Goal: Contribute content

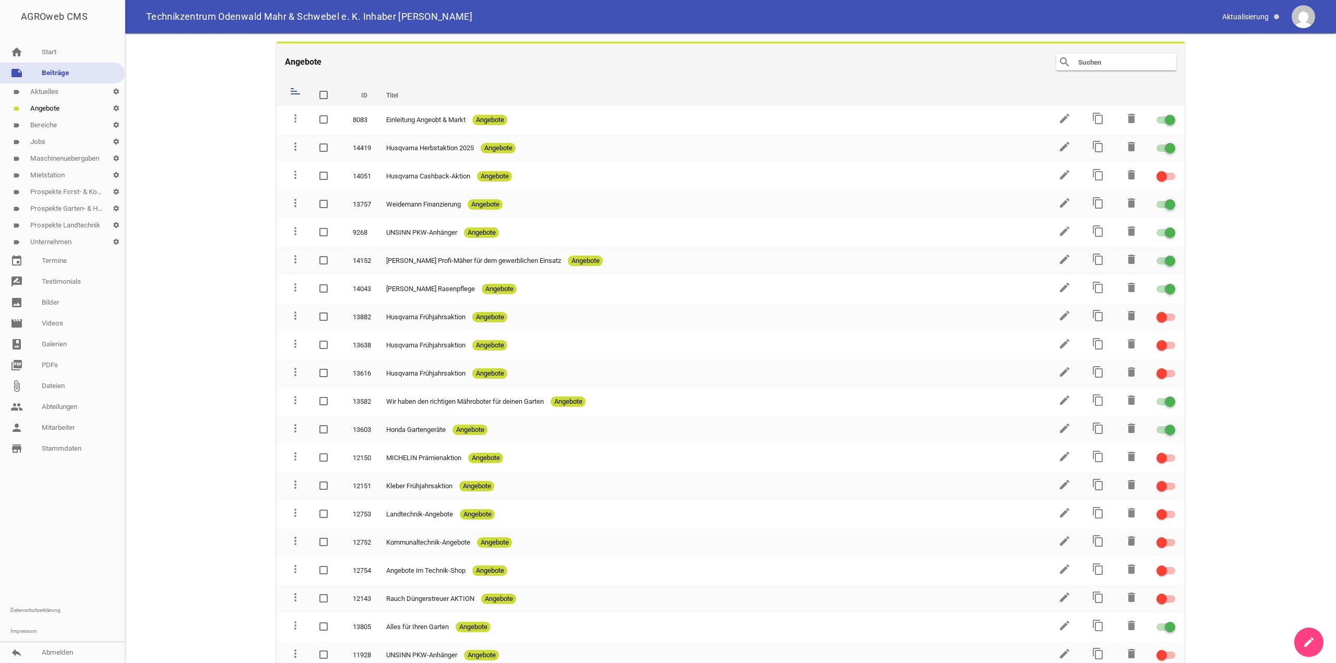
click at [46, 92] on link "label Aktuelles settings" at bounding box center [62, 92] width 125 height 17
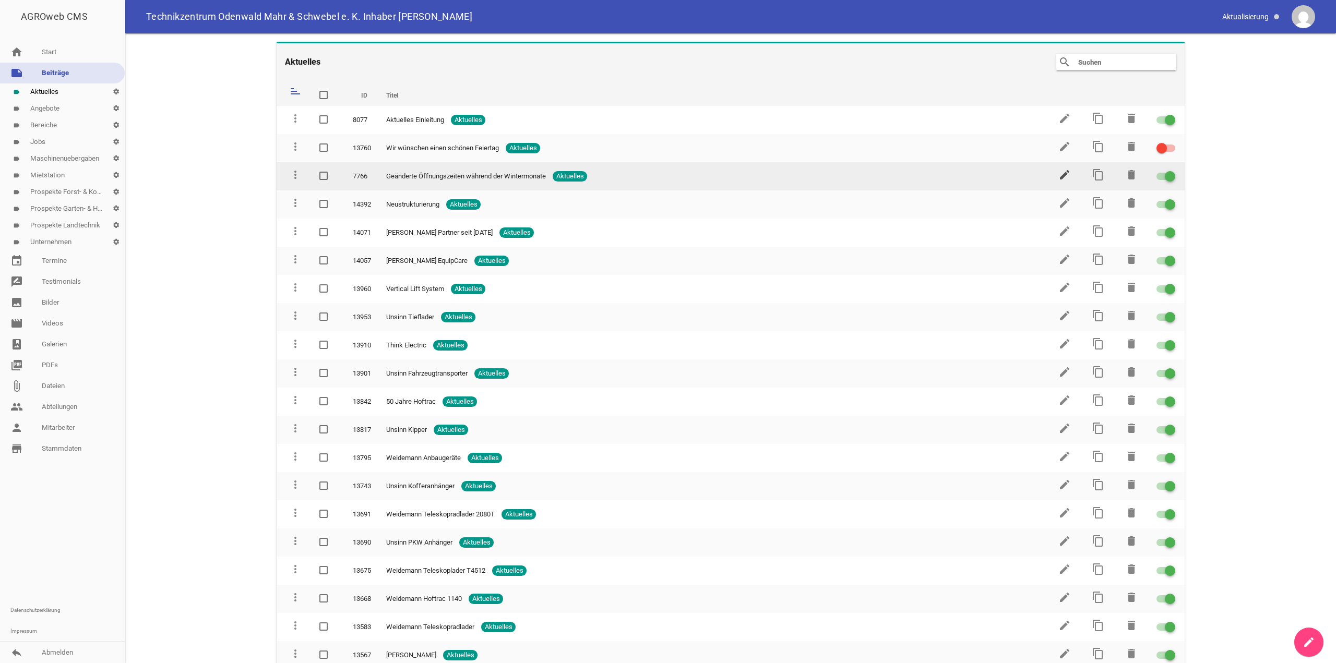
click at [1060, 176] on icon "edit" at bounding box center [1064, 175] width 13 height 13
click at [1095, 176] on icon "content_copy" at bounding box center [1098, 175] width 13 height 13
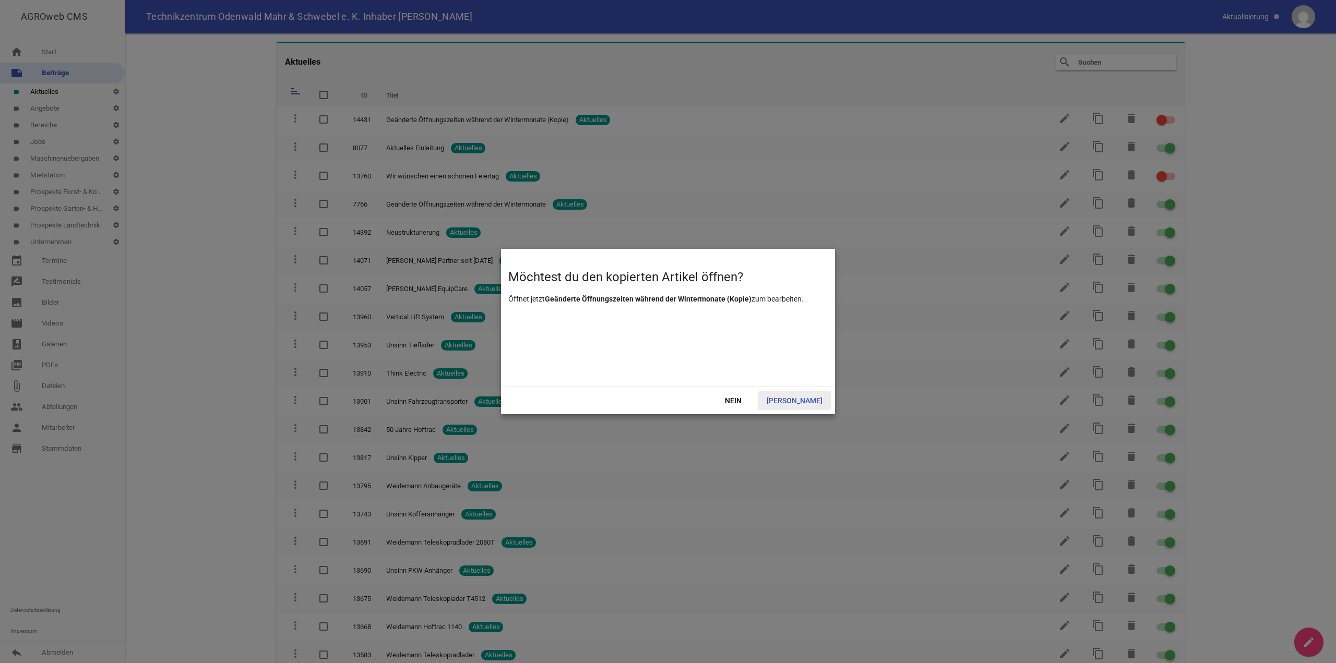
click at [805, 397] on span "[PERSON_NAME]" at bounding box center [794, 400] width 73 height 19
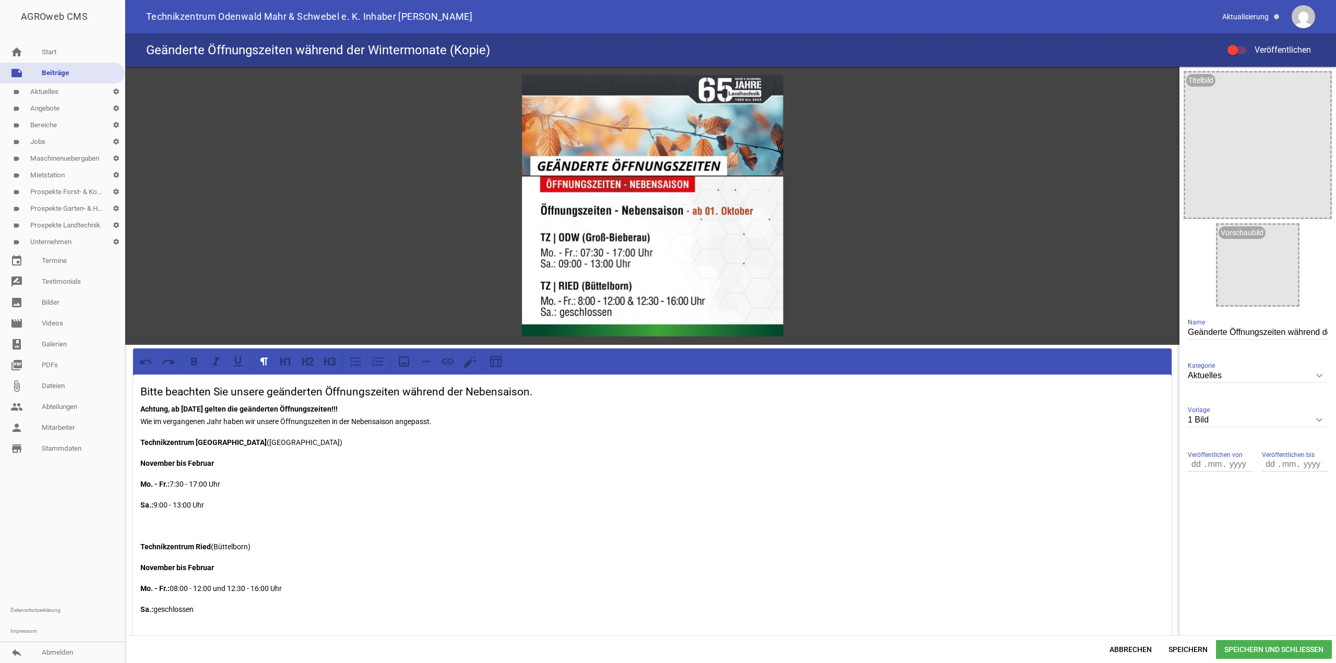
click at [1212, 330] on input "Geänderte Öffnungszeiten während der Wintermonate (Kopie)" at bounding box center [1258, 333] width 140 height 14
paste input "34. Odenwälder Bauernmarkt"
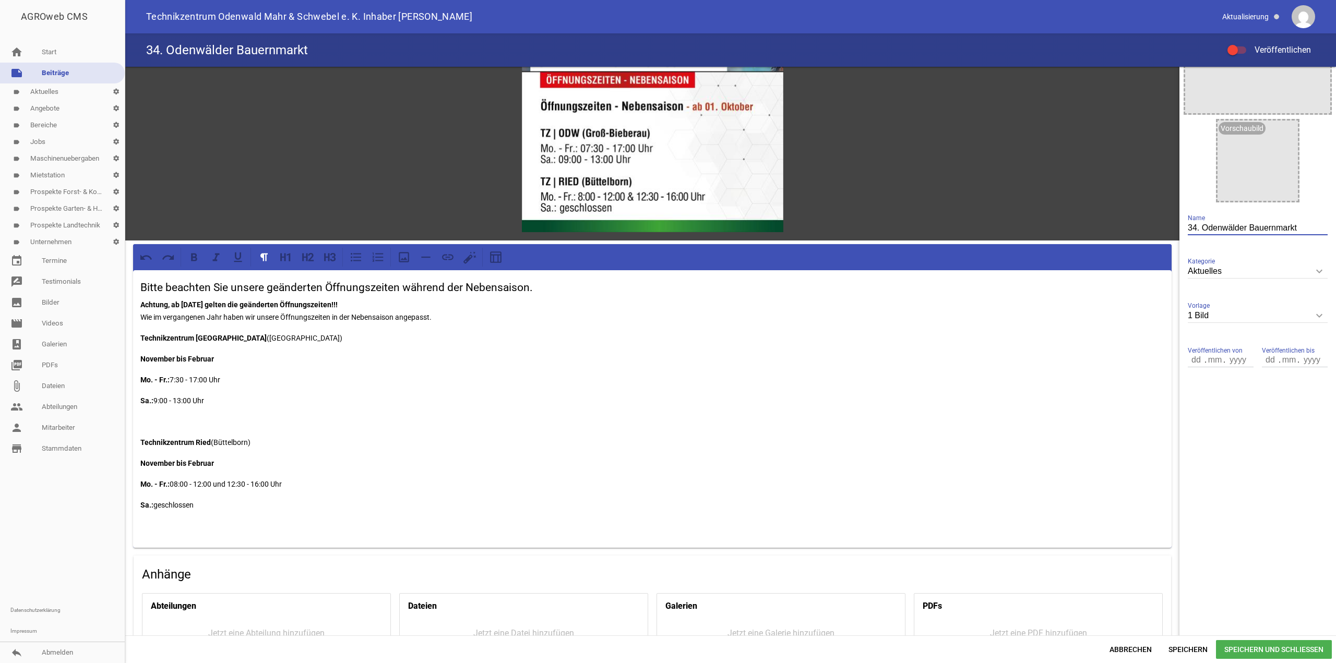
scroll to position [209, 0]
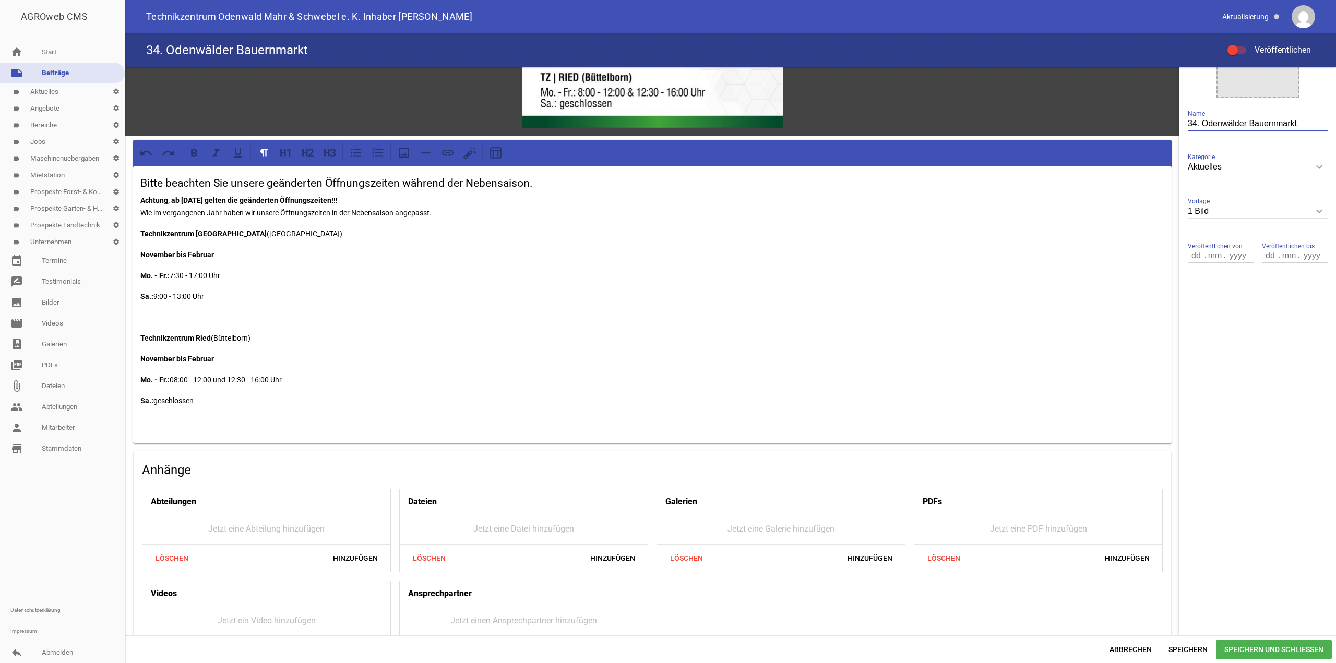
type input "34. Odenwälder Bauernmarkt"
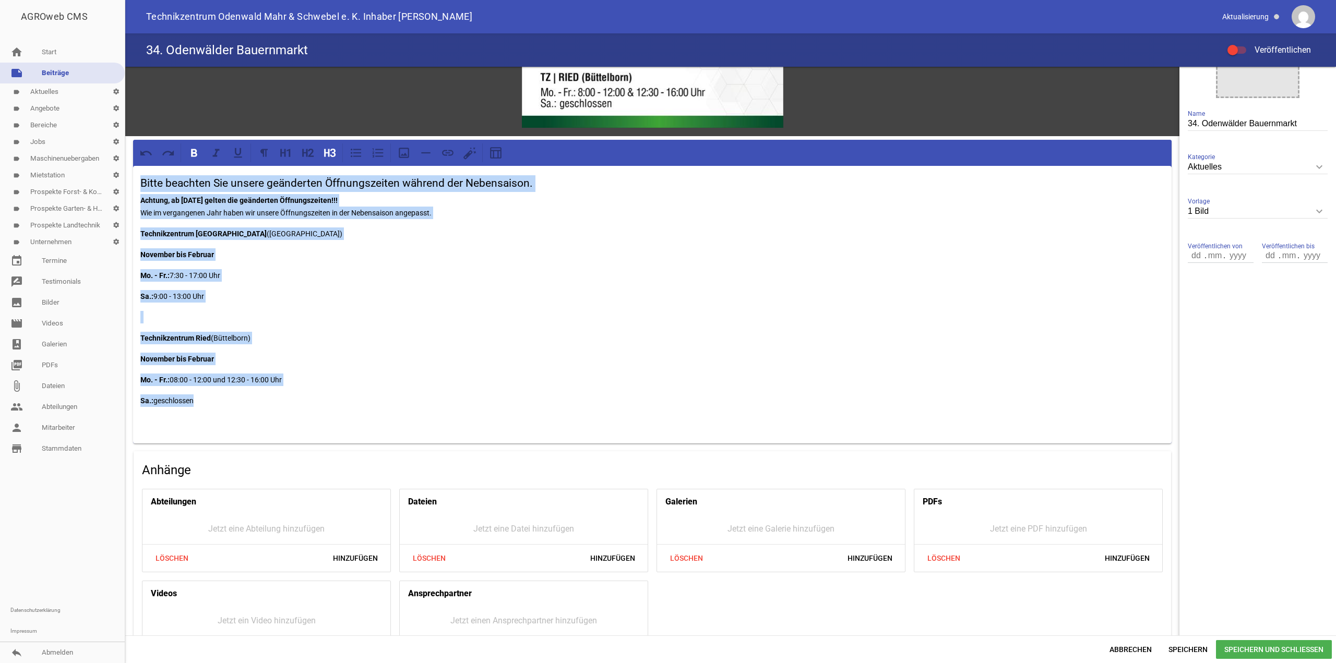
drag, startPoint x: 242, startPoint y: 401, endPoint x: 47, endPoint y: 176, distance: 296.7
click at [47, 176] on div "AGROweb CMS home Start note Beiträge label Aktuelles settings label Angebote se…" at bounding box center [668, 331] width 1336 height 663
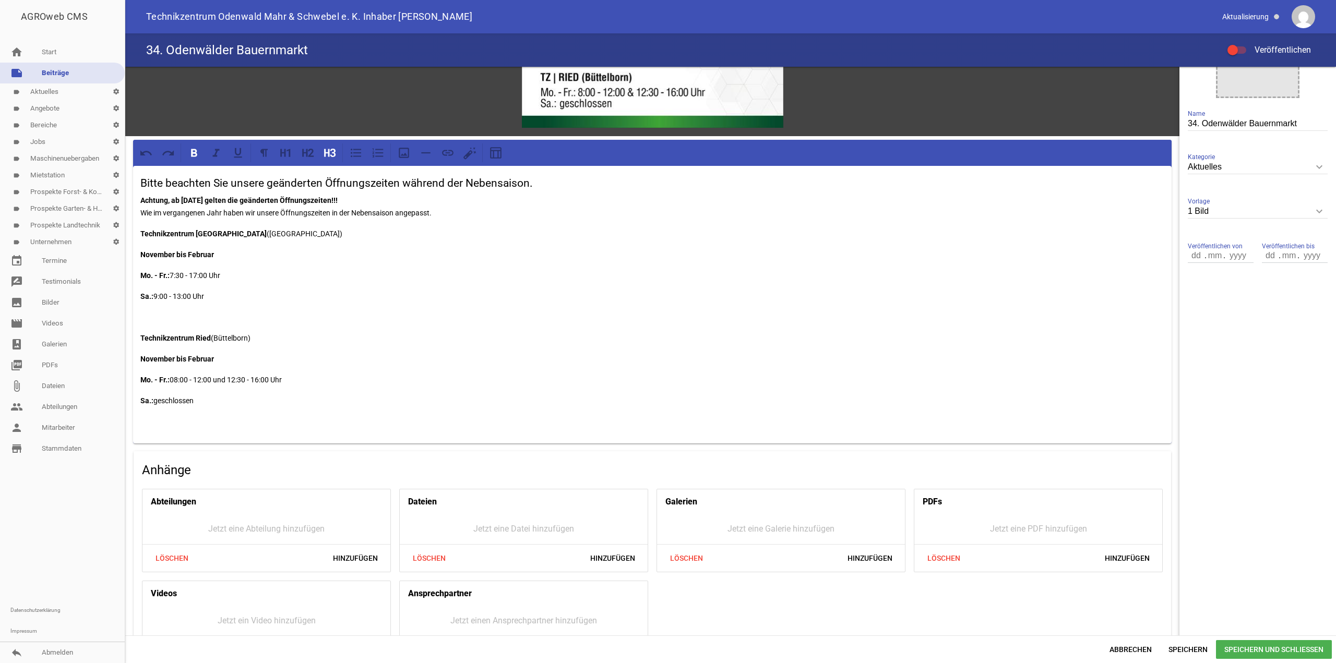
scroll to position [27, 0]
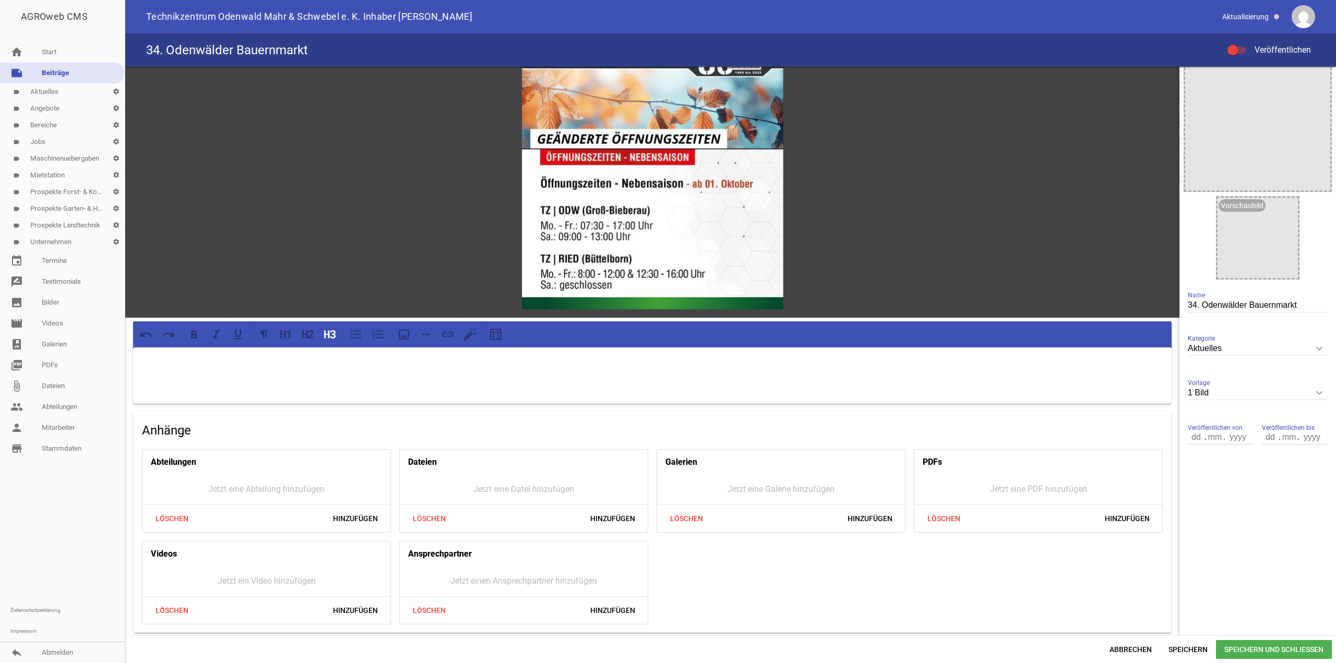
click at [216, 351] on div at bounding box center [652, 376] width 1039 height 56
drag, startPoint x: 213, startPoint y: 361, endPoint x: 165, endPoint y: 357, distance: 47.6
click at [164, 357] on h3 at bounding box center [652, 365] width 1024 height 17
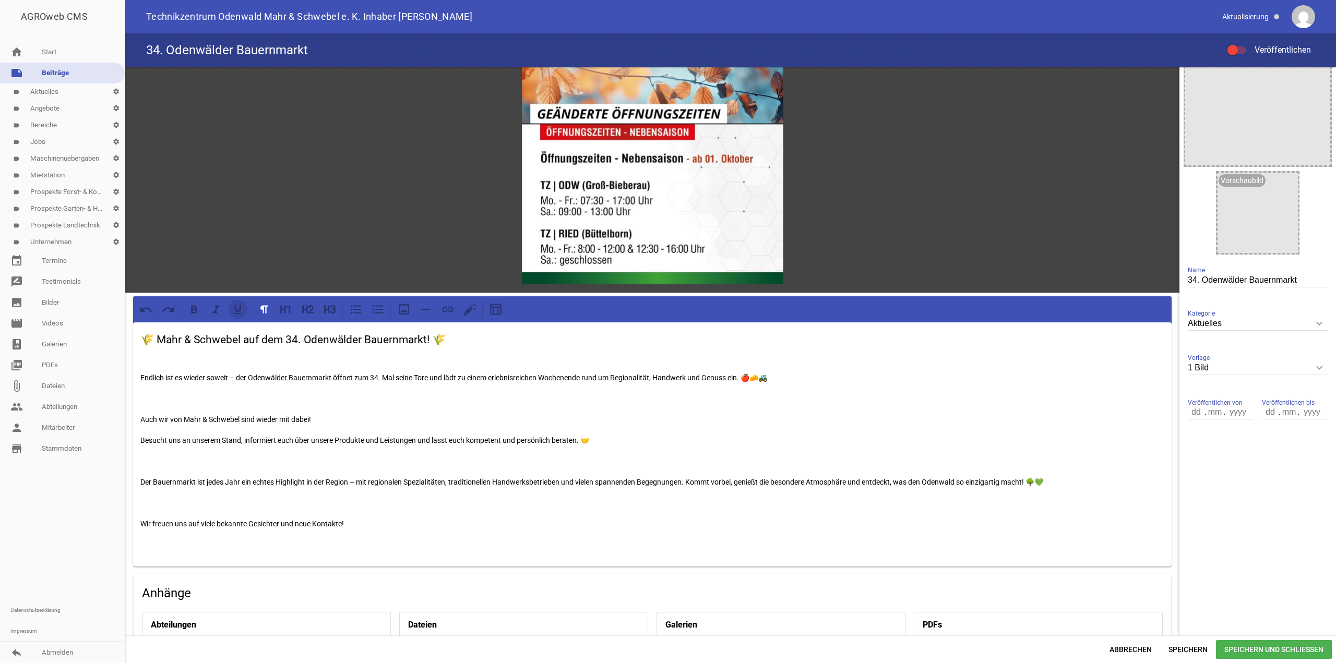
scroll to position [104, 0]
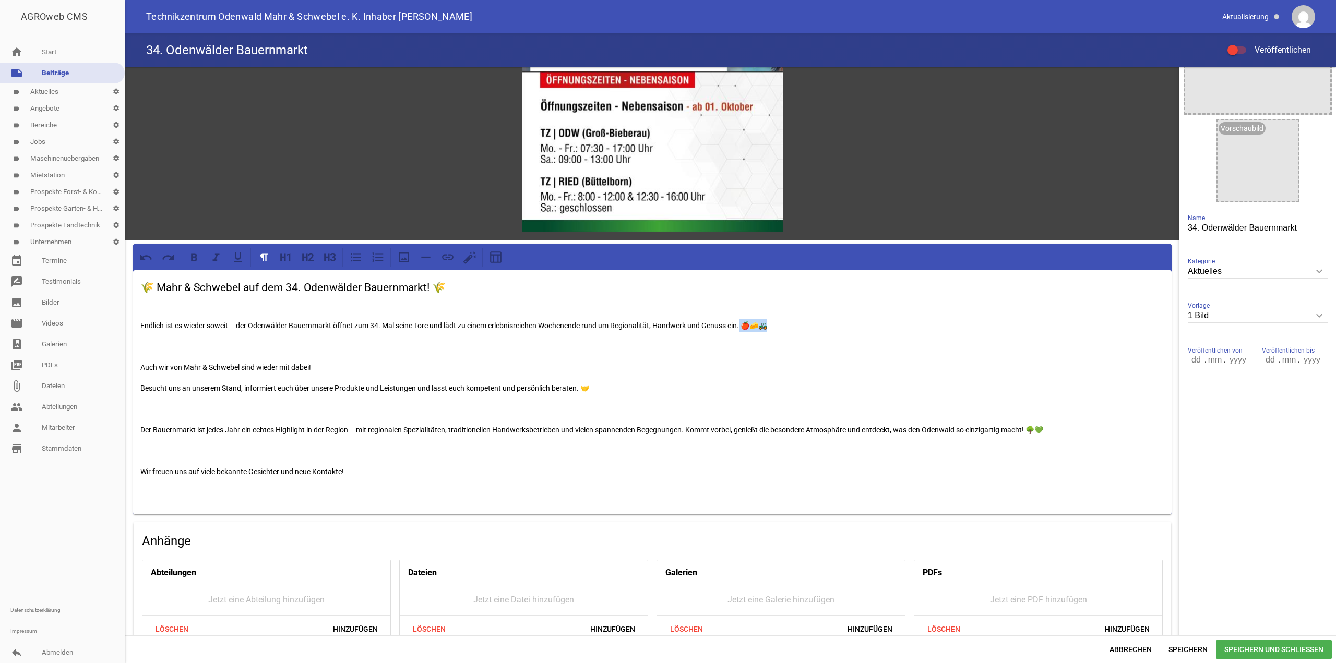
drag, startPoint x: 745, startPoint y: 323, endPoint x: 827, endPoint y: 323, distance: 81.4
click at [807, 327] on p "Endlich ist es wieder soweit – der Odenwälder Bauernmarkt öffnet zum 34. Mal se…" at bounding box center [652, 325] width 1024 height 13
click at [614, 382] on p "Besucht uns an unserem Stand, informiert euch über unsere Produkte und Leistung…" at bounding box center [652, 388] width 1024 height 13
drag, startPoint x: 158, startPoint y: 284, endPoint x: 77, endPoint y: 275, distance: 80.9
click at [77, 275] on div "AGROweb CMS home Start note Beiträge label Aktuelles settings label Angebote se…" at bounding box center [668, 331] width 1336 height 663
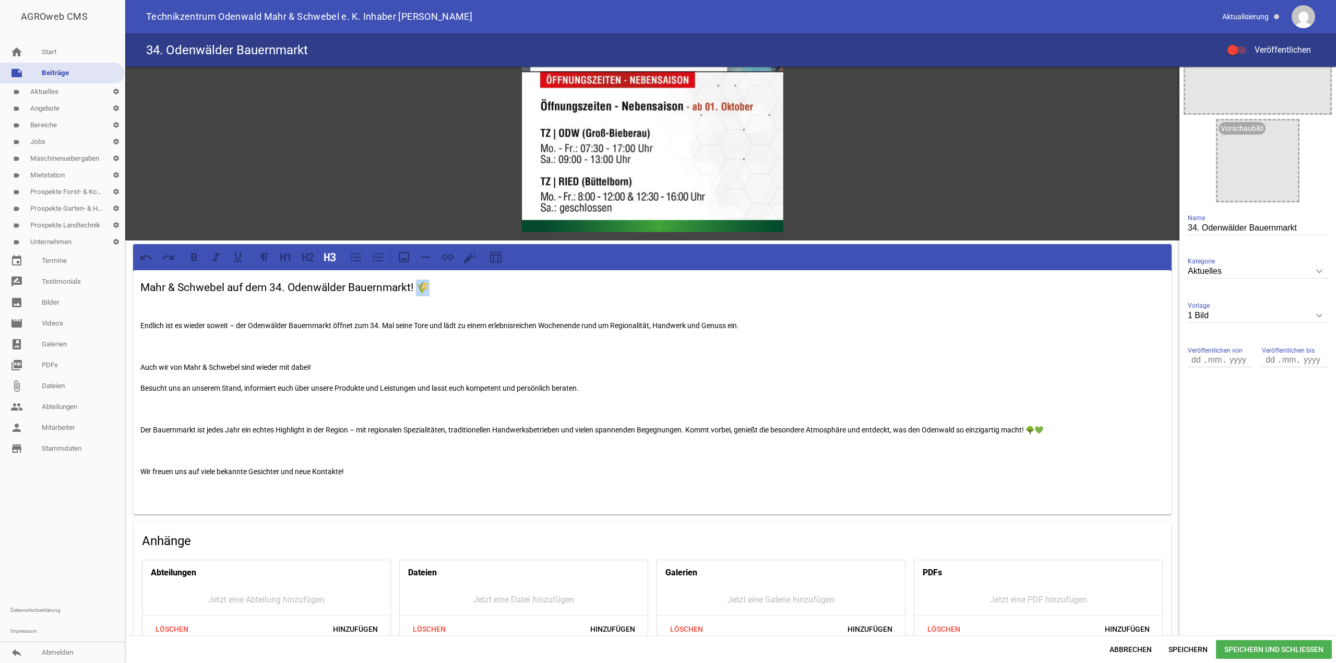
drag, startPoint x: 416, startPoint y: 289, endPoint x: 462, endPoint y: 291, distance: 45.4
click at [462, 291] on h3 "Mahr & Schwebel auf dem 34. Odenwälder Bauernmarkt! 🌾" at bounding box center [652, 288] width 1024 height 17
click at [156, 336] on div "Mahr & Schwebel auf dem 34. Odenwälder Bauernmarkt! Endlich ist es wieder sowei…" at bounding box center [652, 392] width 1039 height 244
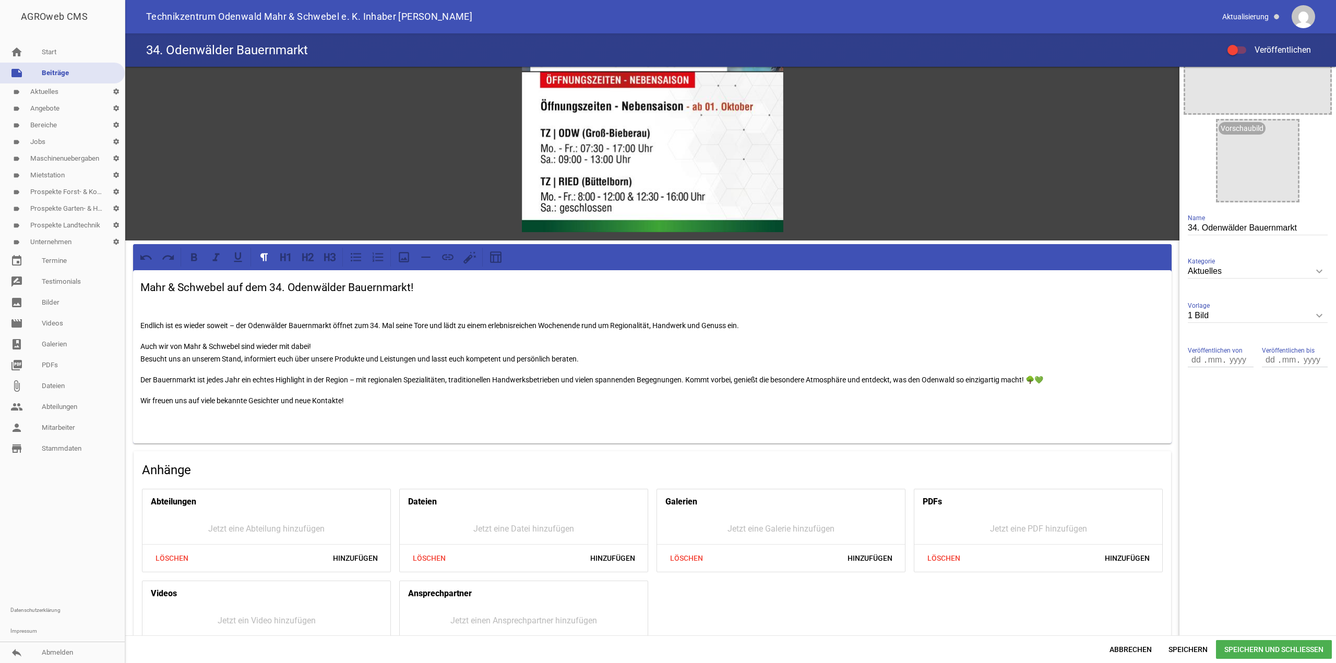
click at [166, 356] on p "Auch wir von Mahr & Schwebel sind wieder mit dabei! Besucht uns an unserem Stan…" at bounding box center [652, 352] width 1024 height 25
drag, startPoint x: 717, startPoint y: 376, endPoint x: 707, endPoint y: 383, distance: 12.0
click at [693, 380] on p "Der Bauernmarkt ist jedes Jahr ein echtes Highlight in der Region – mit regiona…" at bounding box center [652, 380] width 1024 height 13
click at [782, 375] on p "Der Bauernmarkt ist jedes Jahr ein echtes Highlight in der Region – mit regiona…" at bounding box center [652, 380] width 1024 height 13
click at [931, 378] on p "Der Bauernmarkt ist jedes Jahr ein echtes Highlight in der Region – mit regiona…" at bounding box center [652, 380] width 1024 height 13
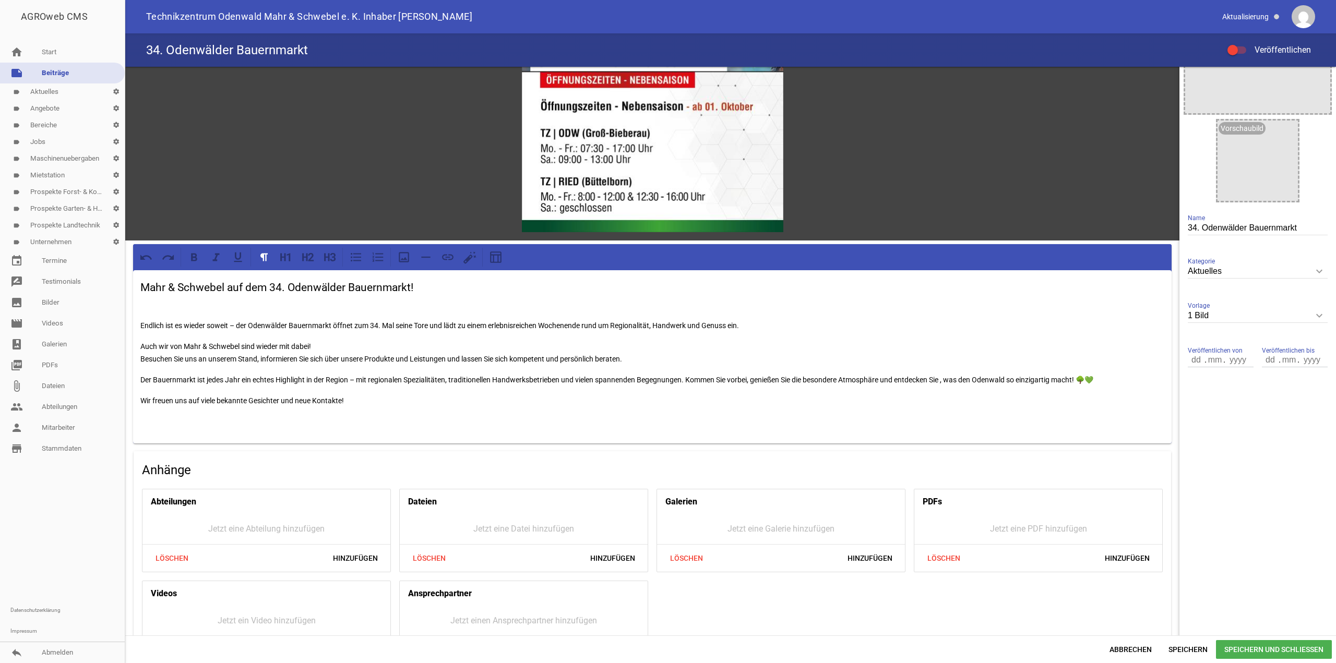
scroll to position [0, 0]
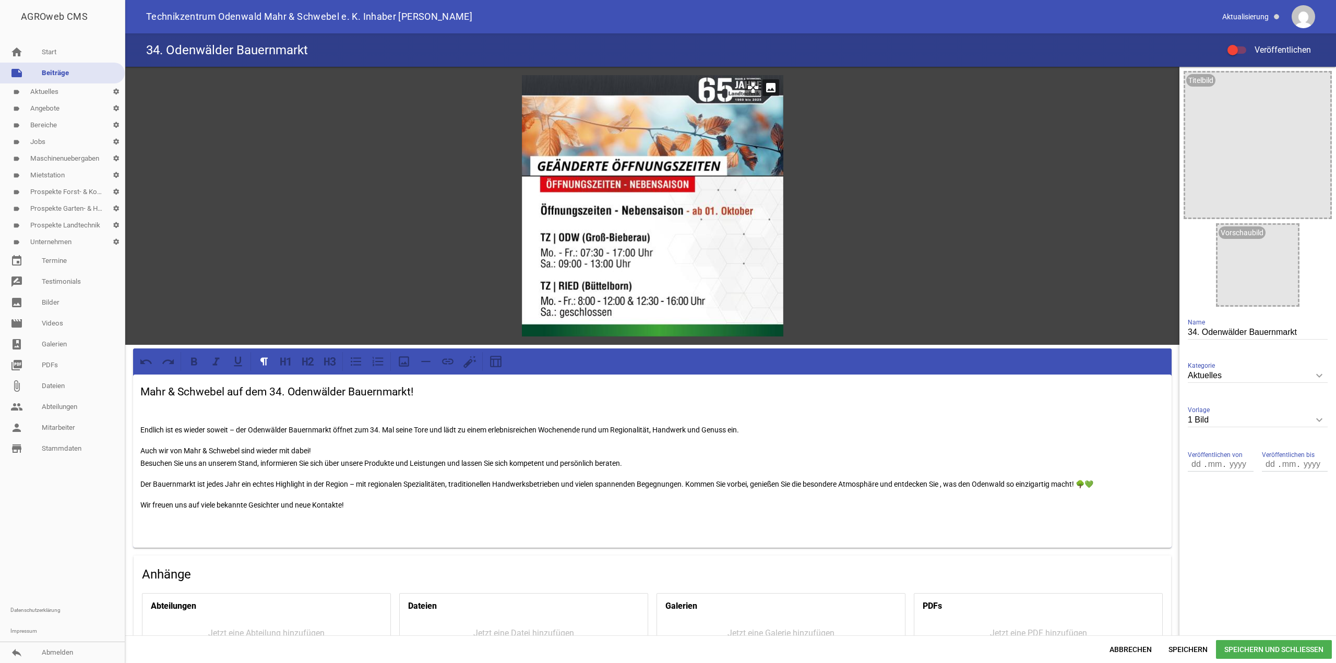
click at [769, 87] on icon "image" at bounding box center [770, 87] width 17 height 17
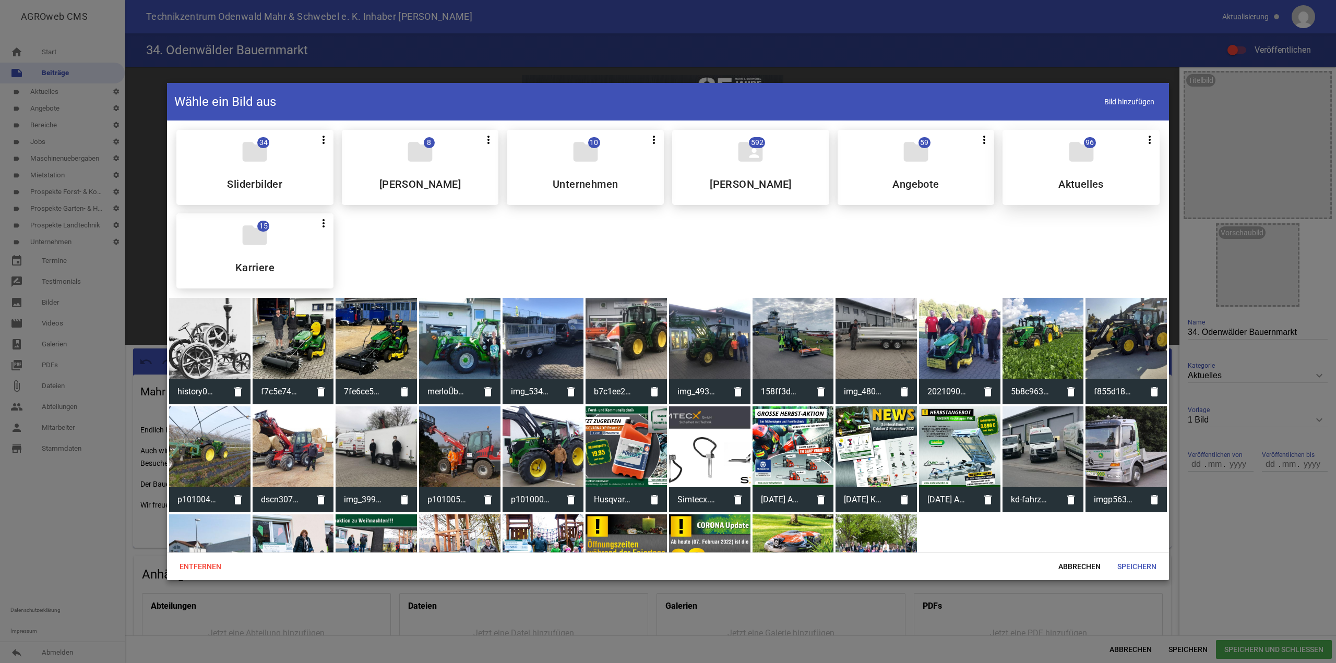
click at [1091, 186] on h5 "Aktuelles" at bounding box center [1080, 184] width 45 height 10
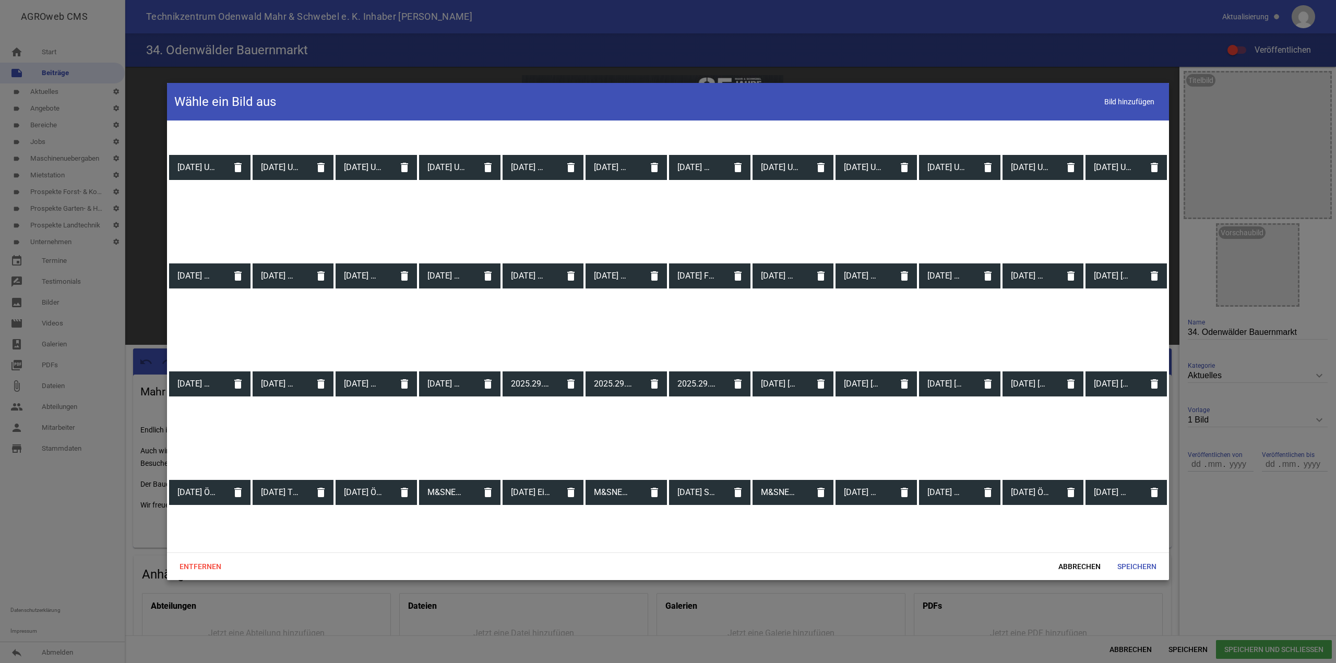
scroll to position [626, 0]
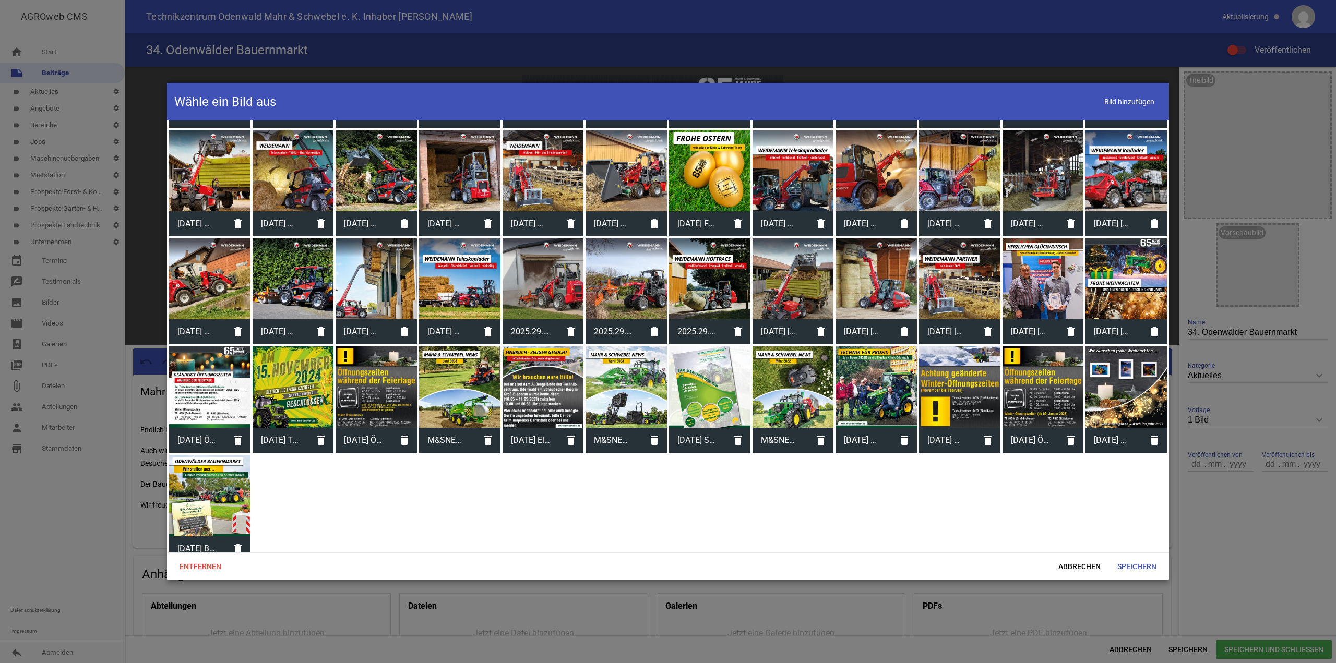
click at [184, 502] on div at bounding box center [209, 495] width 81 height 81
click at [1138, 563] on span "Speichern" at bounding box center [1137, 566] width 56 height 19
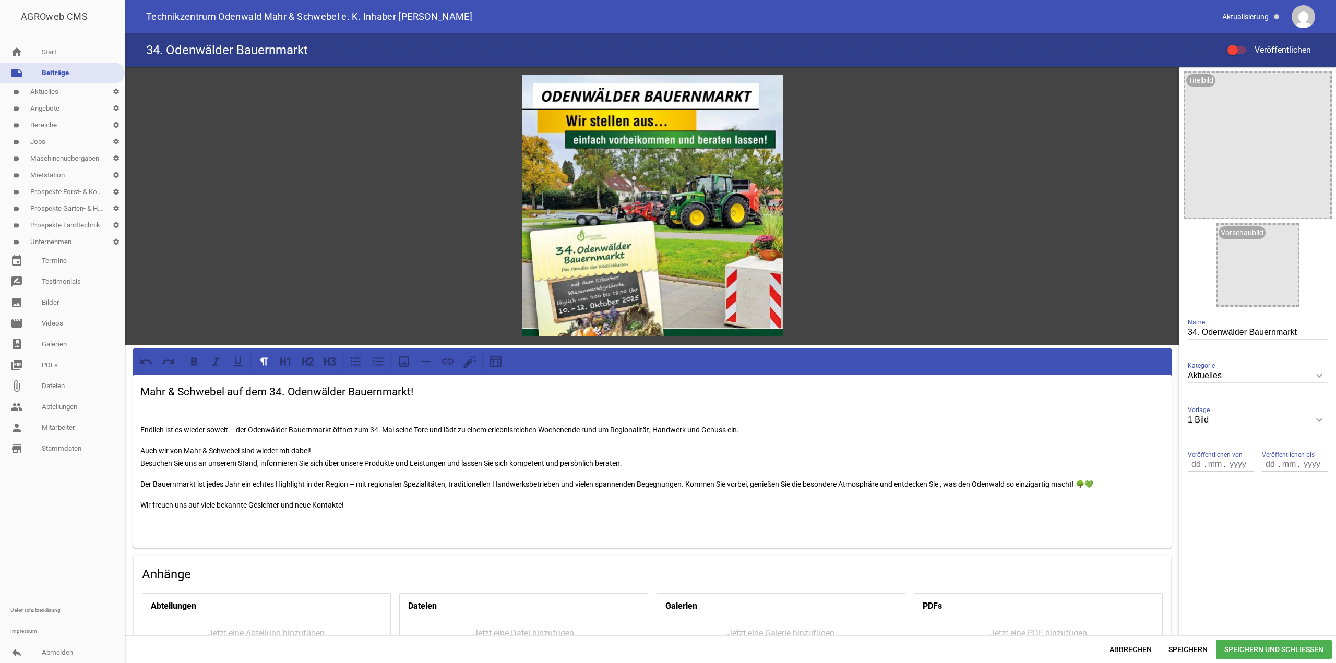
drag, startPoint x: 1283, startPoint y: 646, endPoint x: 1290, endPoint y: 647, distance: 6.5
click at [1283, 646] on span "Speichern und Schließen" at bounding box center [1274, 649] width 116 height 19
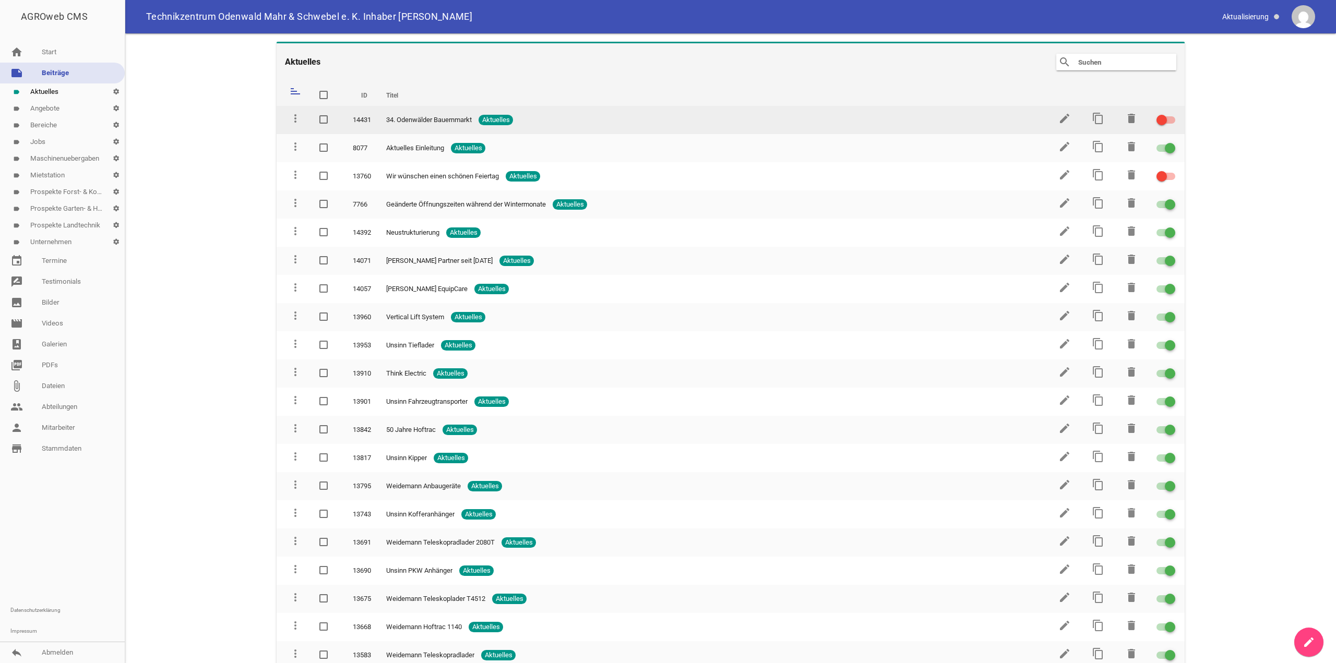
click at [1161, 121] on div at bounding box center [1161, 120] width 10 height 10
click at [1172, 114] on input "checkbox" at bounding box center [1172, 114] width 0 height 0
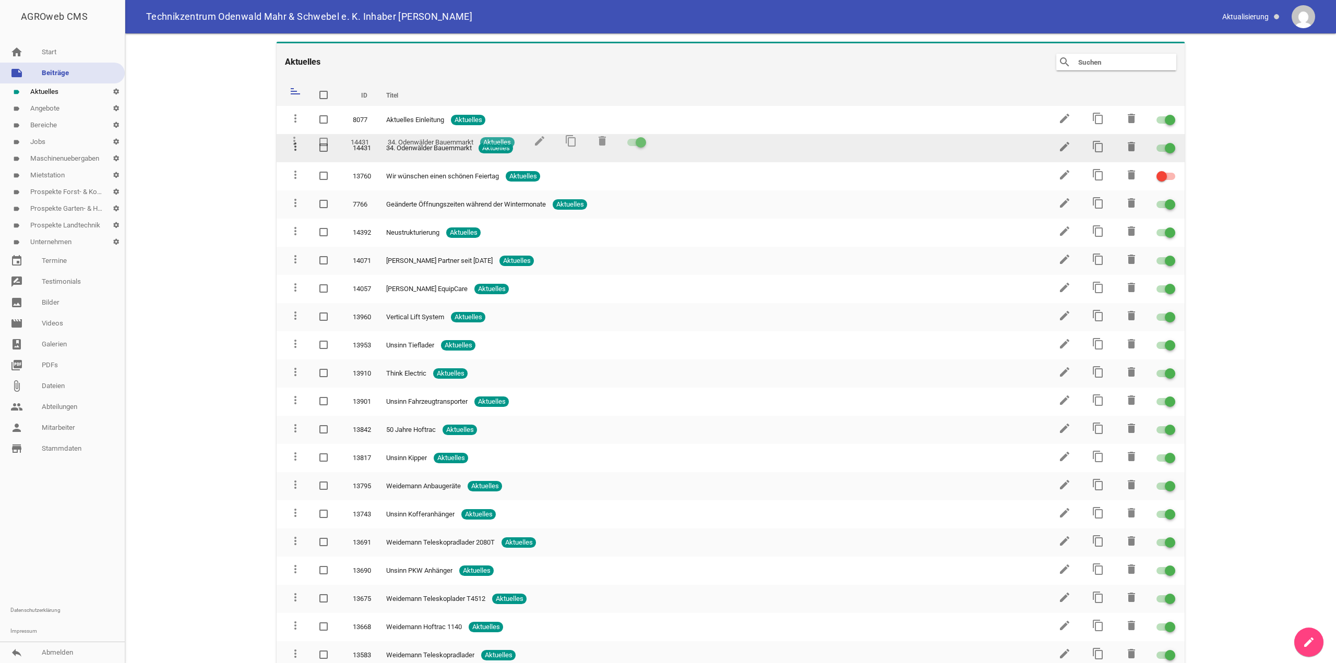
drag, startPoint x: 290, startPoint y: 118, endPoint x: 289, endPoint y: 141, distance: 22.4
